Goal: Submit feedback/report problem

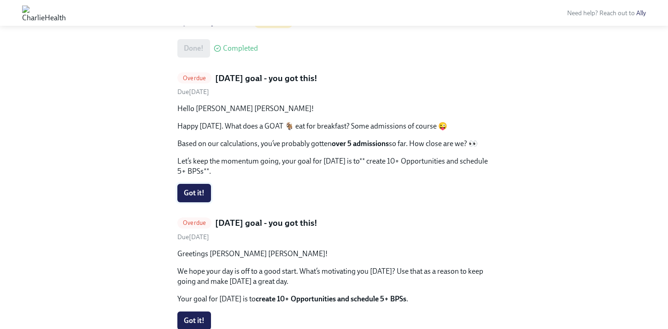
scroll to position [405, 0]
click at [190, 197] on button "Got it!" at bounding box center [194, 192] width 34 height 18
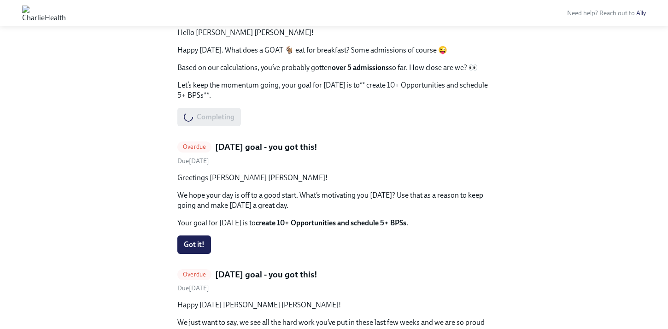
scroll to position [542, 0]
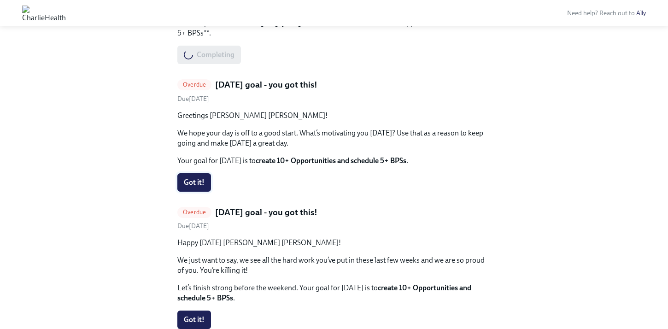
click at [202, 184] on span "Got it!" at bounding box center [194, 182] width 21 height 9
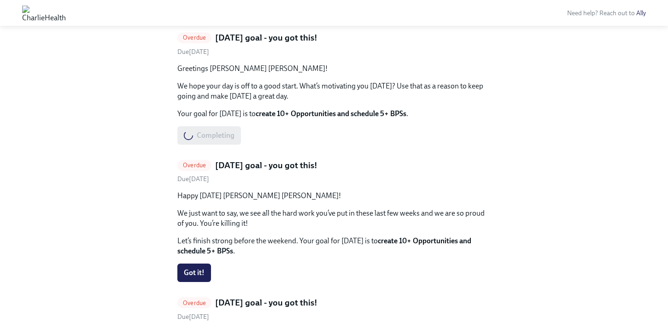
scroll to position [640, 0]
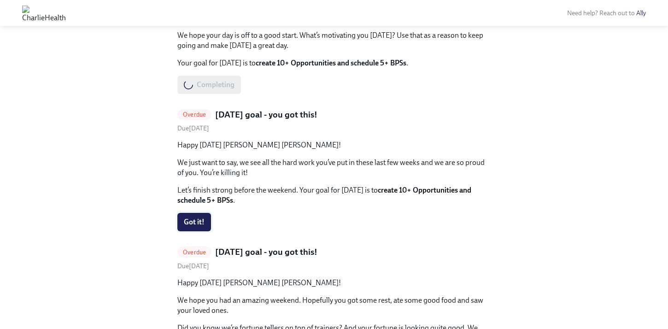
click at [203, 218] on span "Got it!" at bounding box center [194, 222] width 21 height 9
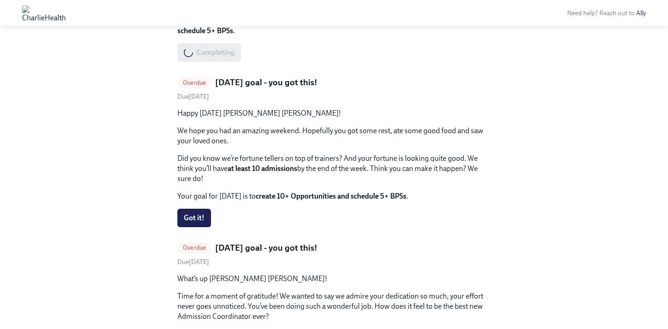
click at [192, 218] on span "Got it!" at bounding box center [194, 217] width 21 height 9
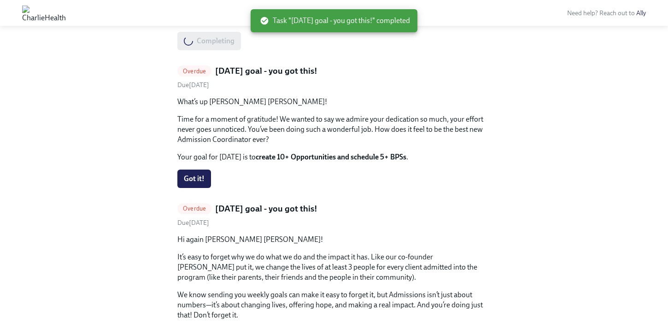
drag, startPoint x: 200, startPoint y: 179, endPoint x: 212, endPoint y: 176, distance: 12.4
click at [200, 179] on span "Got it!" at bounding box center [194, 178] width 21 height 9
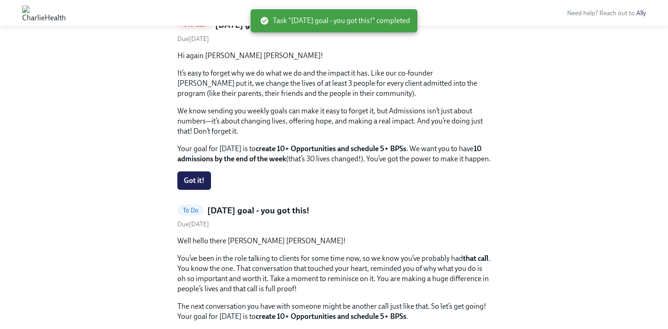
scroll to position [1042, 0]
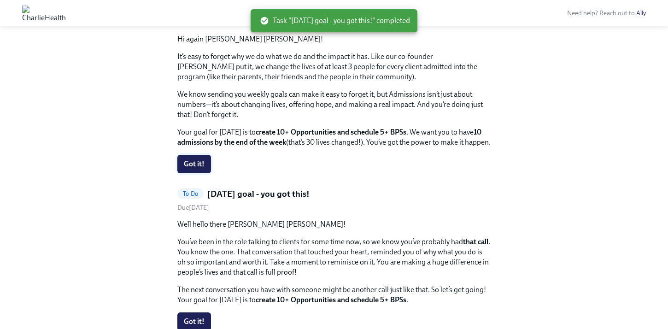
click at [202, 169] on span "Got it!" at bounding box center [194, 163] width 21 height 9
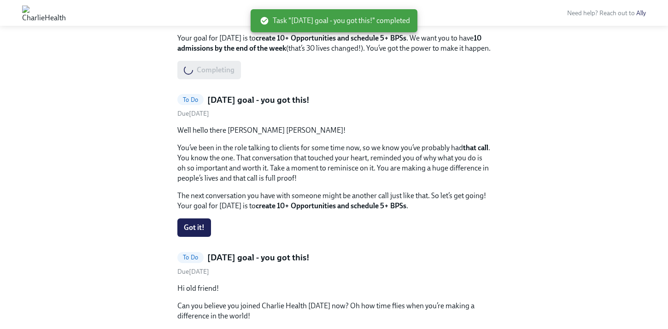
drag, startPoint x: 202, startPoint y: 230, endPoint x: 210, endPoint y: 226, distance: 8.9
click at [202, 230] on button "Got it!" at bounding box center [194, 227] width 34 height 18
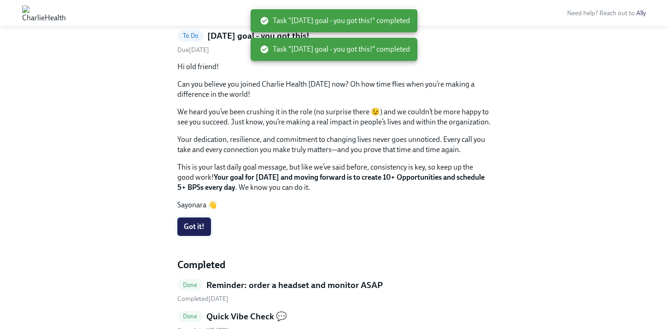
scroll to position [955, 0]
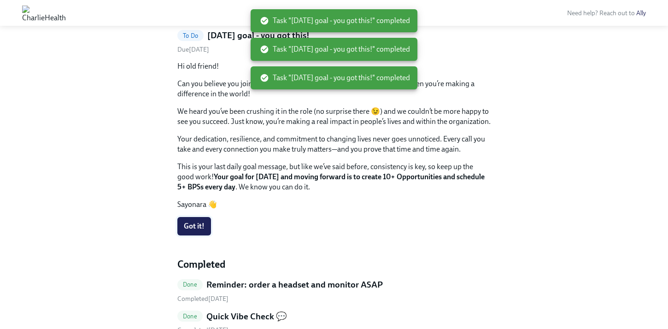
click at [198, 231] on span "Got it!" at bounding box center [194, 226] width 21 height 9
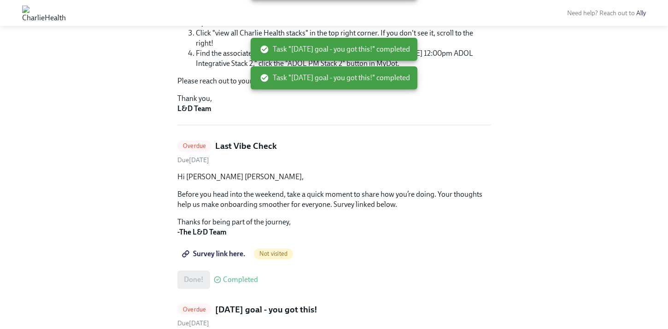
scroll to position [203, 0]
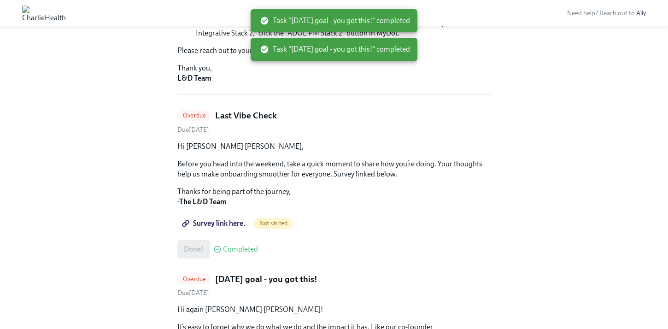
click at [224, 224] on span "Survey link here." at bounding box center [215, 223] width 62 height 9
